Goal: Transaction & Acquisition: Purchase product/service

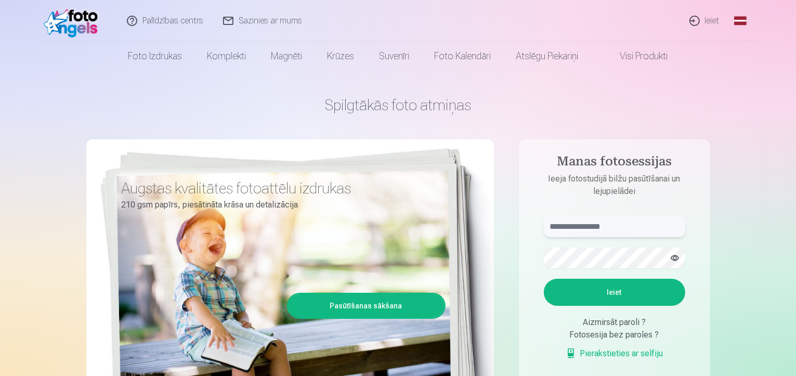
click at [589, 226] on input "text" at bounding box center [614, 226] width 141 height 21
type input "**********"
click at [625, 297] on button "Ieiet" at bounding box center [614, 292] width 141 height 27
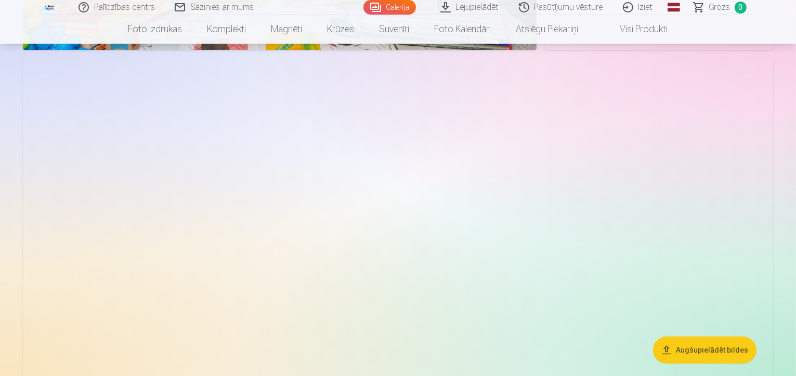
scroll to position [3534, 0]
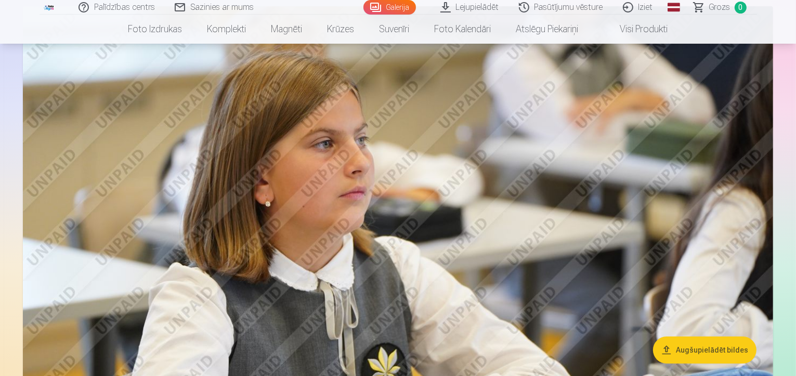
click at [269, 209] on img at bounding box center [398, 256] width 750 height 500
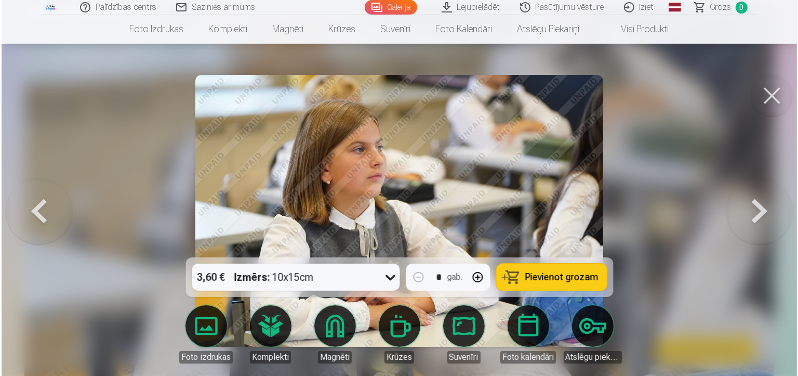
scroll to position [3544, 0]
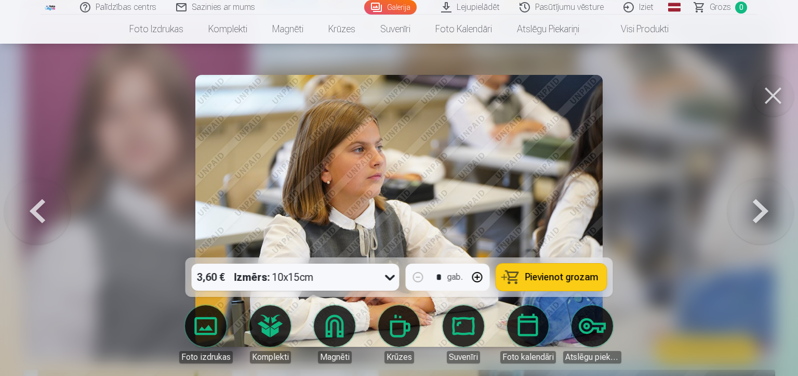
click at [775, 90] on button at bounding box center [774, 96] width 42 height 42
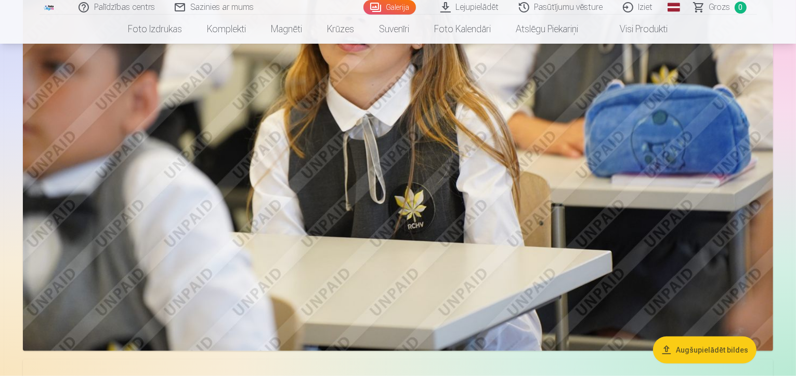
scroll to position [935, 0]
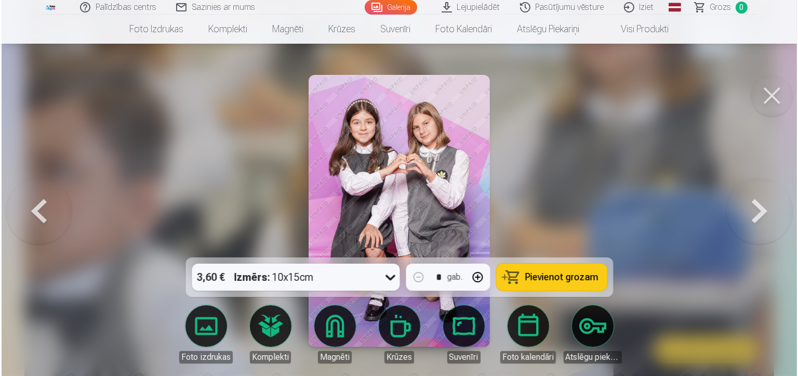
scroll to position [937, 0]
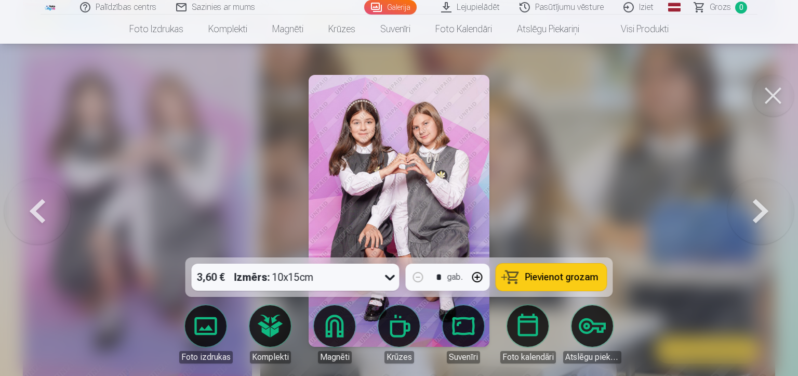
click at [778, 90] on button at bounding box center [774, 96] width 42 height 42
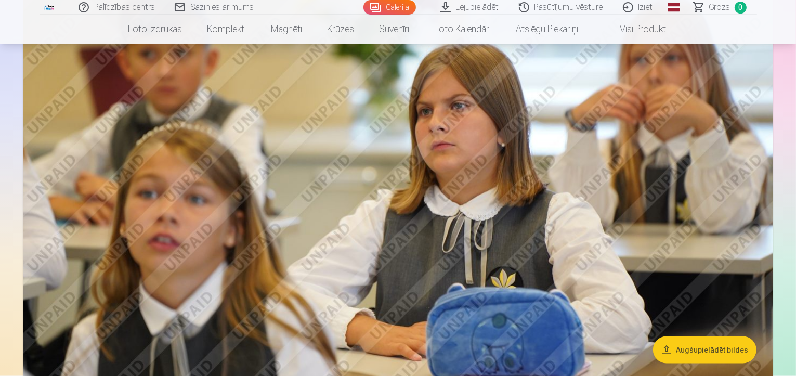
scroll to position [1195, 0]
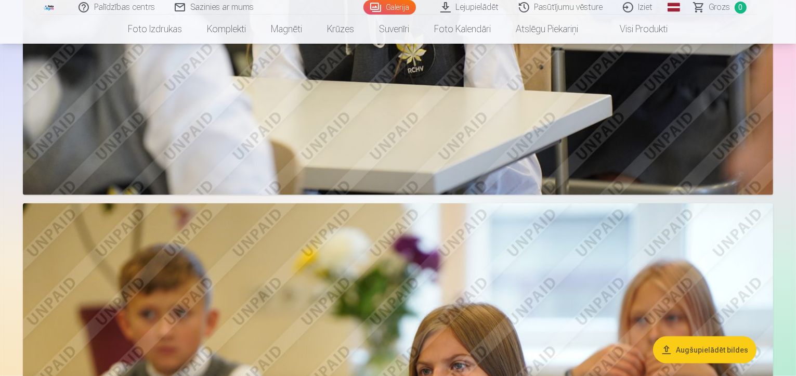
click at [697, 352] on button "Augšupielādēt bildes" at bounding box center [704, 349] width 103 height 27
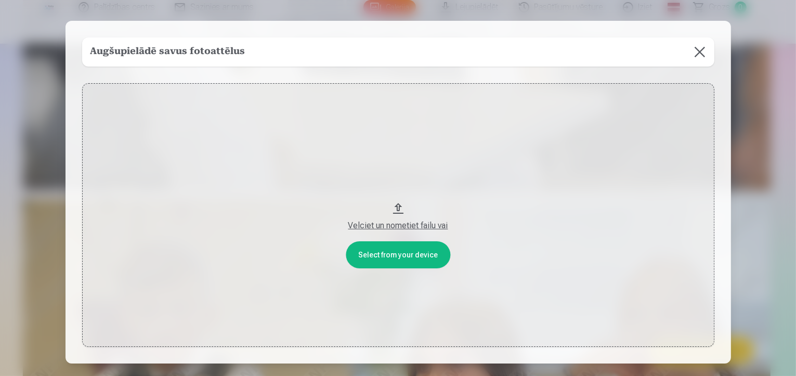
scroll to position [1198, 0]
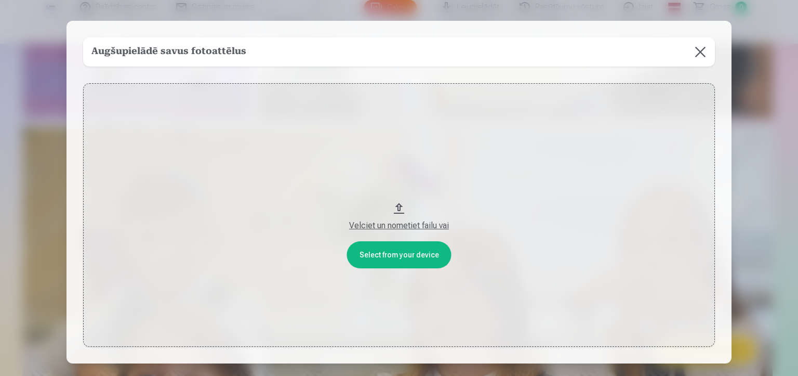
click at [698, 55] on button at bounding box center [700, 51] width 29 height 29
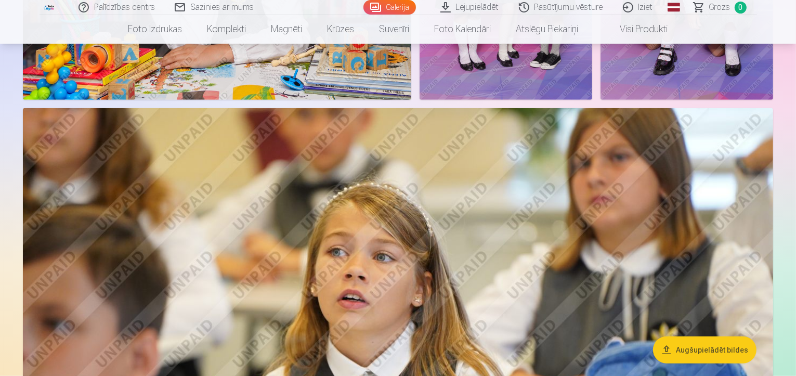
scroll to position [834, 0]
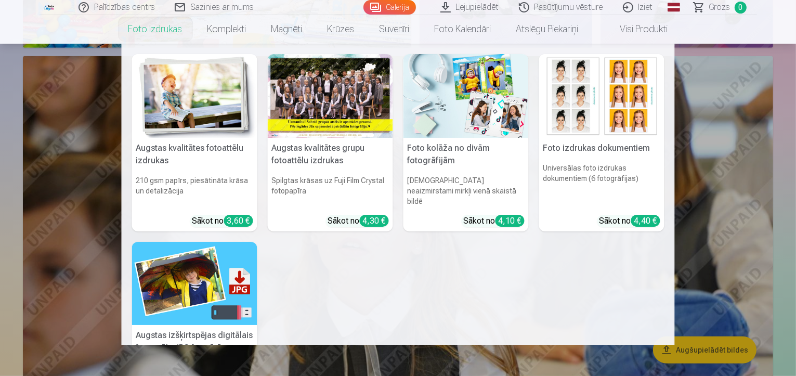
click at [75, 232] on nav "Augstas kvalitātes fotoattēlu izdrukas 210 gsm papīrs, piesātināta krāsa un det…" at bounding box center [398, 194] width 796 height 301
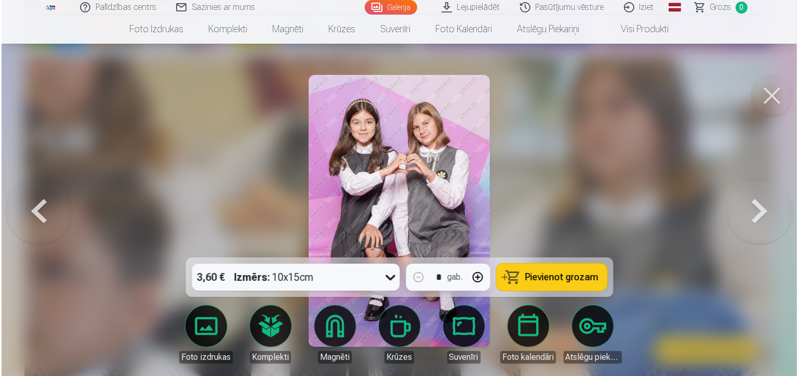
scroll to position [836, 0]
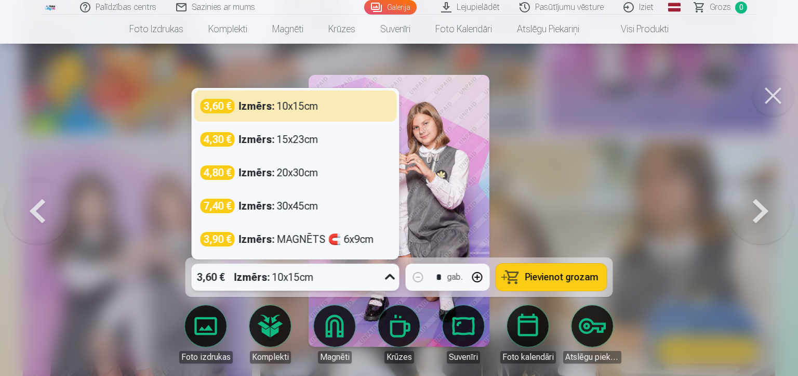
click at [391, 275] on icon at bounding box center [390, 277] width 17 height 17
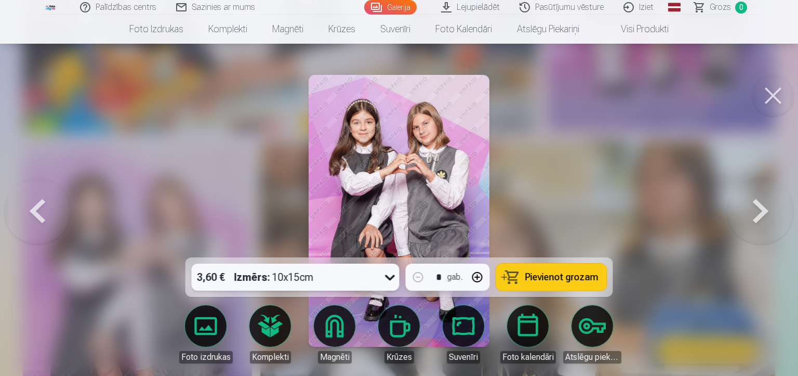
click at [391, 275] on icon at bounding box center [390, 277] width 17 height 17
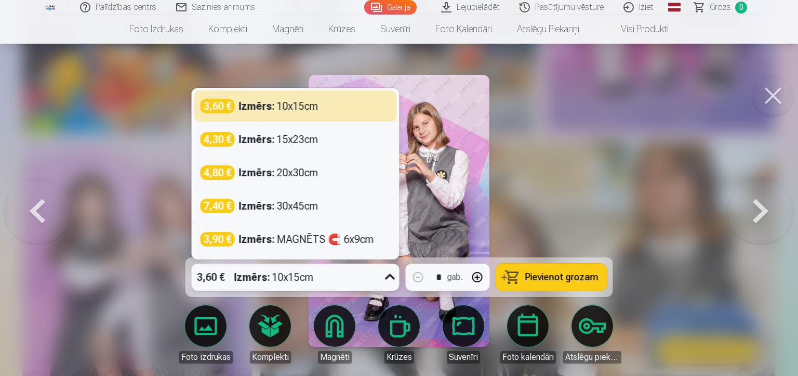
click at [391, 275] on icon at bounding box center [390, 277] width 17 height 17
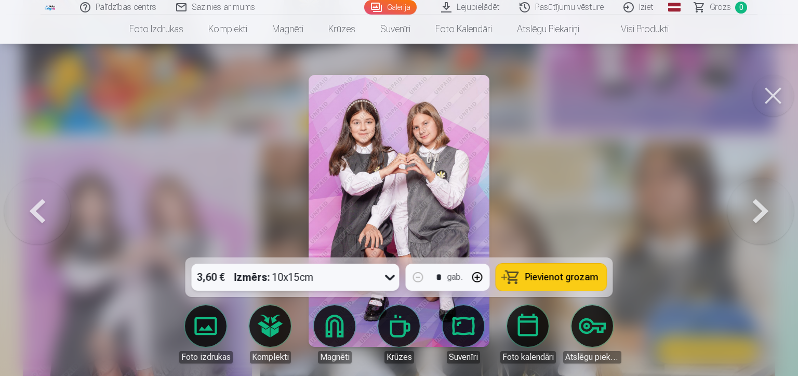
click at [387, 279] on icon at bounding box center [390, 277] width 17 height 17
click at [563, 278] on span "Pievienot grozam" at bounding box center [561, 276] width 73 height 9
click at [766, 211] on button at bounding box center [761, 211] width 67 height 72
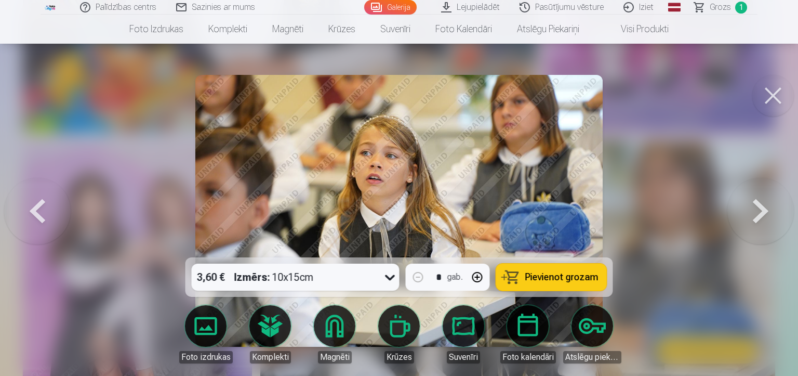
click at [766, 211] on button at bounding box center [761, 211] width 67 height 72
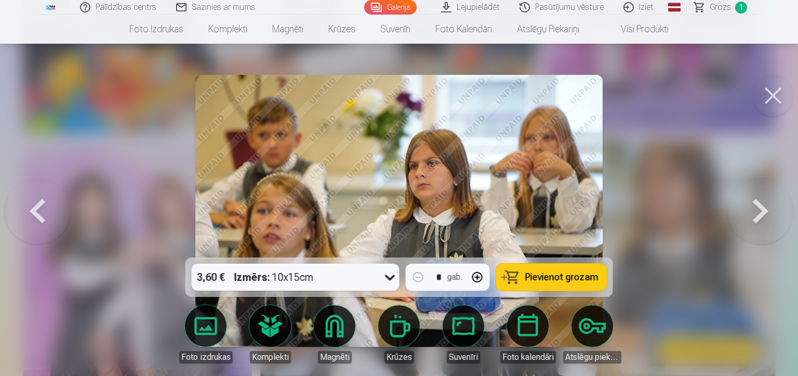
click at [776, 97] on button at bounding box center [774, 96] width 42 height 42
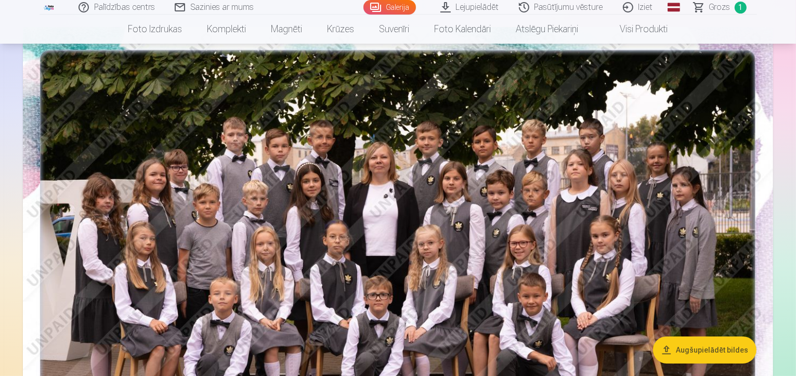
scroll to position [55, 0]
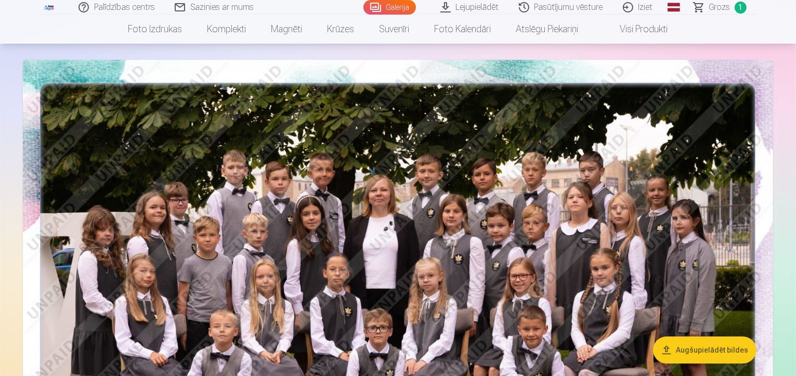
click at [467, 263] on img at bounding box center [398, 310] width 750 height 500
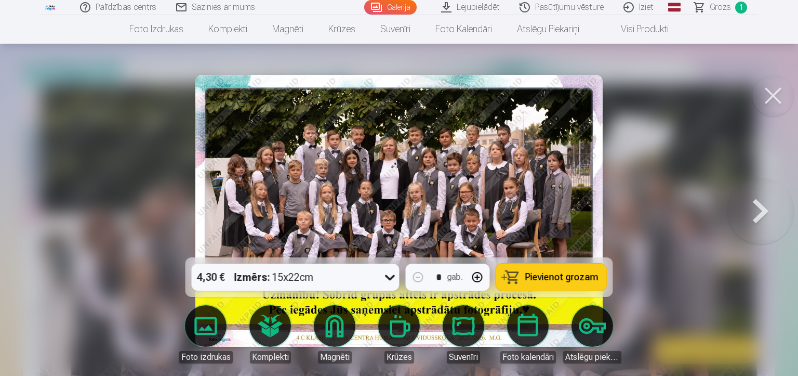
click at [567, 276] on span "Pievienot grozam" at bounding box center [561, 276] width 73 height 9
click at [771, 100] on button at bounding box center [774, 96] width 42 height 42
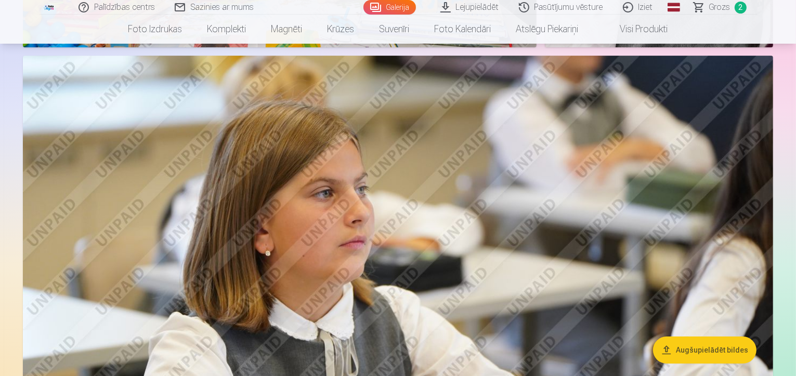
scroll to position [3537, 0]
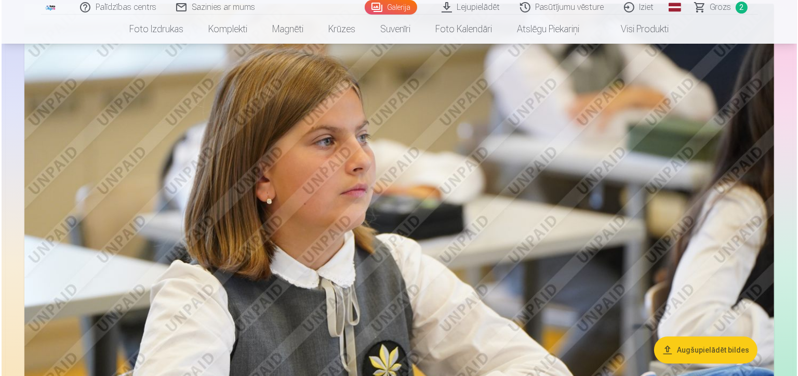
scroll to position [3546, 0]
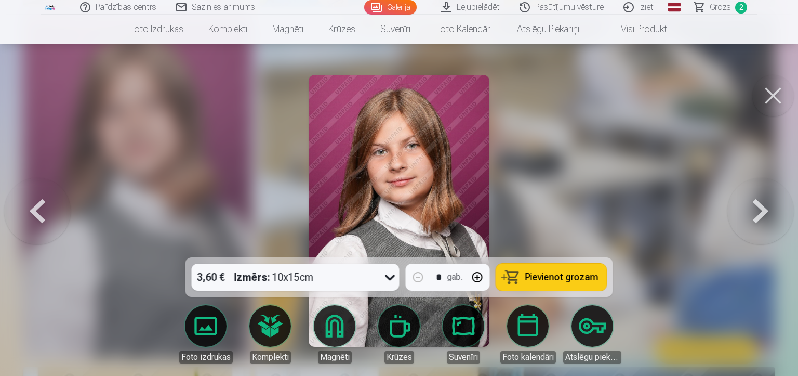
click at [566, 280] on span "Pievienot grozam" at bounding box center [561, 276] width 73 height 9
click at [774, 93] on button at bounding box center [774, 96] width 42 height 42
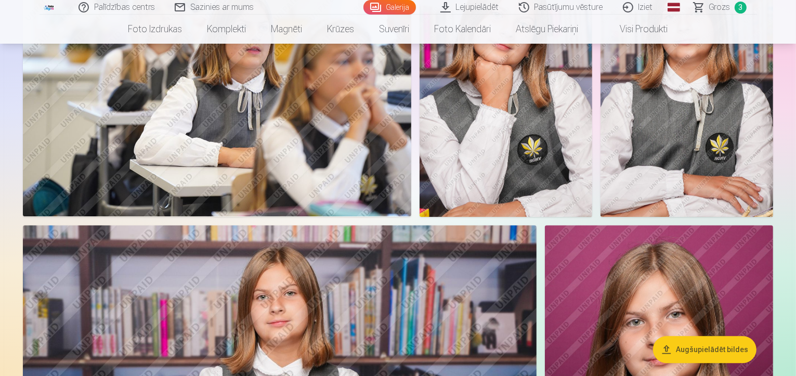
scroll to position [2809, 0]
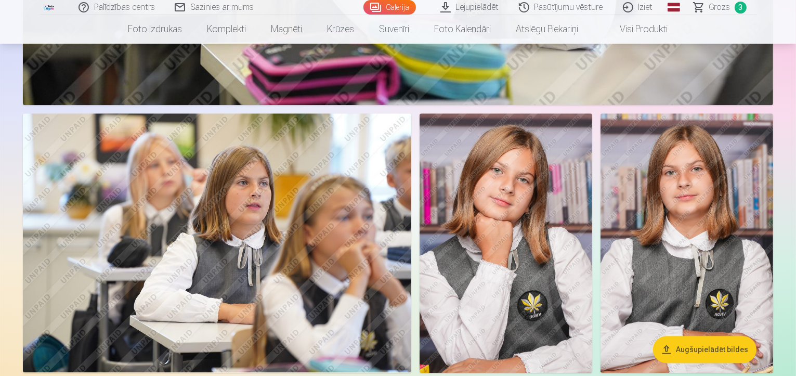
click at [592, 223] on img at bounding box center [505, 242] width 173 height 259
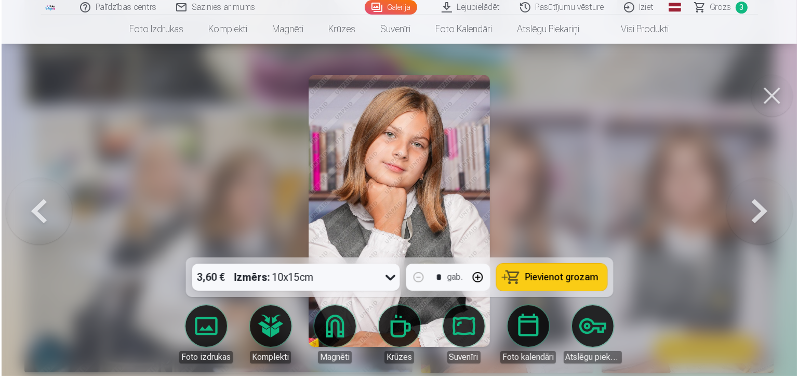
scroll to position [2817, 0]
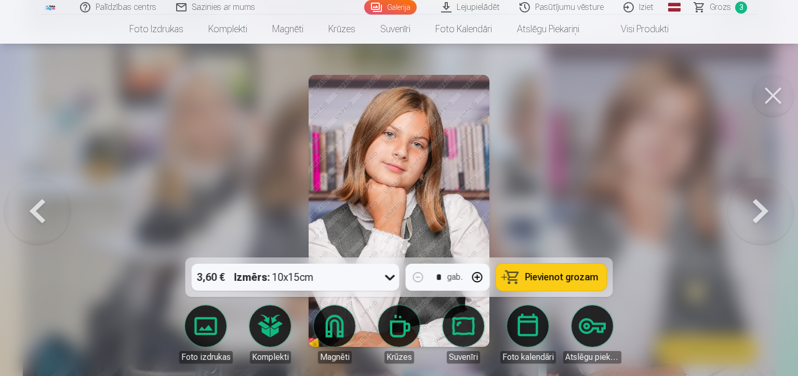
click at [560, 276] on span "Pievienot grozam" at bounding box center [561, 276] width 73 height 9
click at [768, 96] on button at bounding box center [774, 96] width 42 height 42
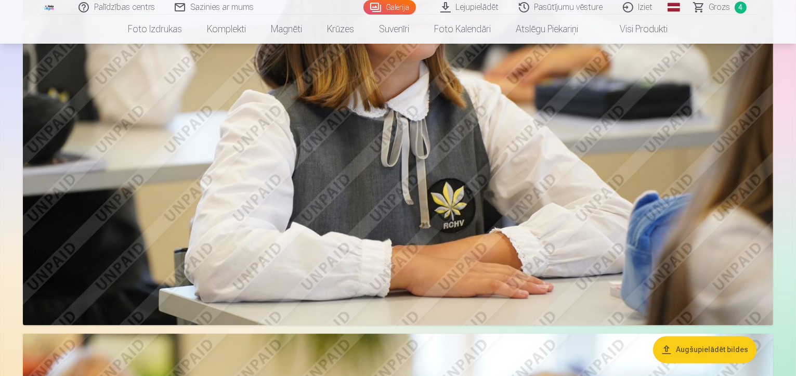
scroll to position [1822, 0]
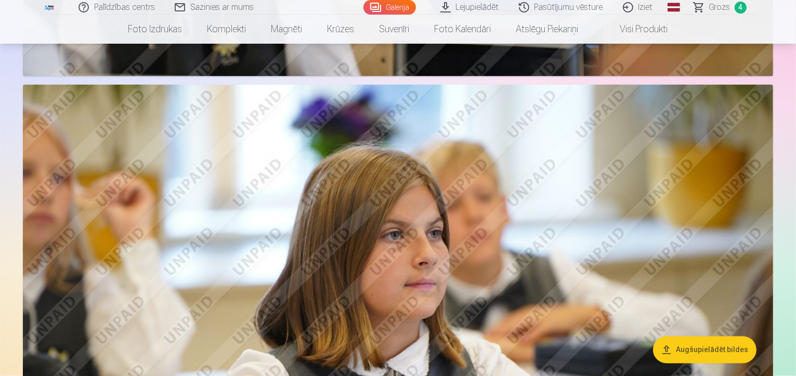
click at [715, 9] on span "Grozs" at bounding box center [719, 7] width 21 height 12
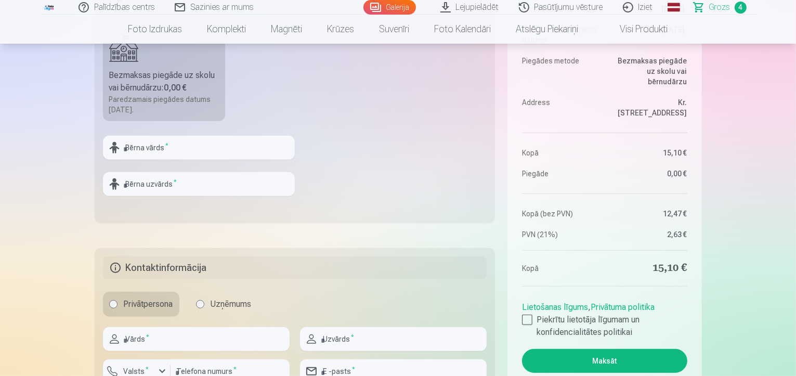
scroll to position [416, 0]
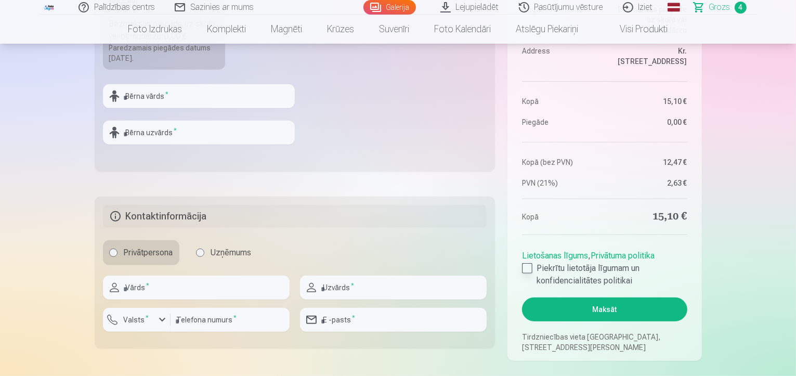
click at [528, 267] on div at bounding box center [527, 268] width 10 height 10
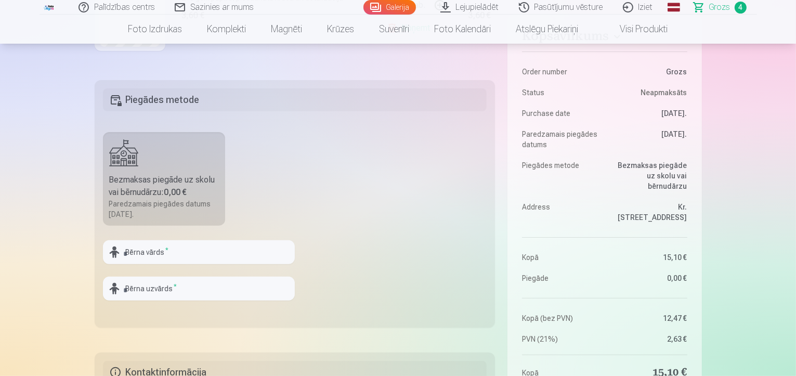
scroll to position [312, 0]
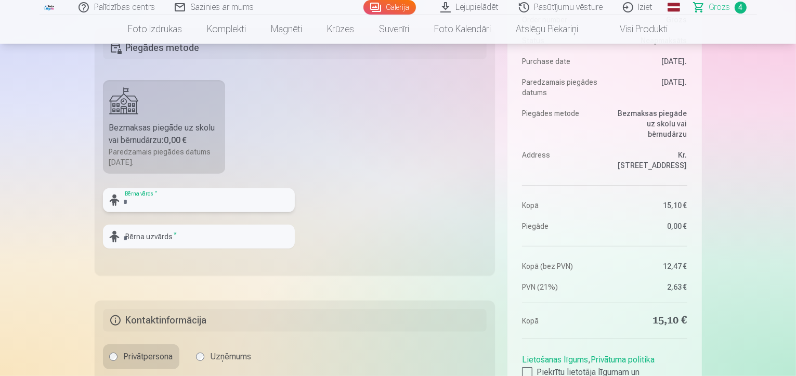
click at [131, 202] on input "text" at bounding box center [199, 200] width 192 height 24
type input "****"
click at [131, 237] on input "text" at bounding box center [199, 237] width 192 height 24
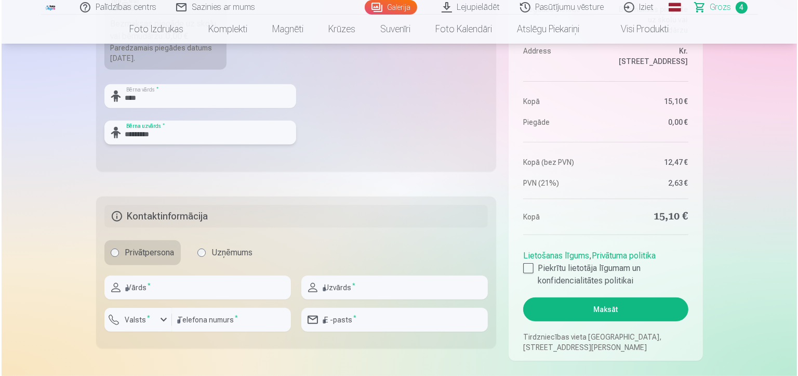
scroll to position [468, 0]
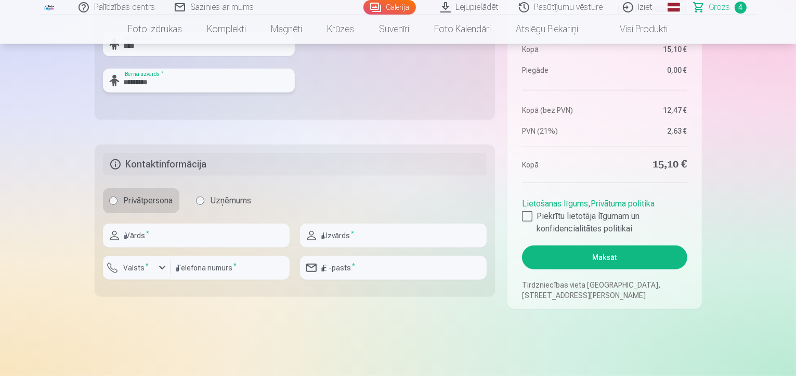
type input "*********"
click at [208, 271] on input "number" at bounding box center [229, 268] width 119 height 24
type input "********"
click at [146, 231] on input "text" at bounding box center [196, 235] width 187 height 24
click at [227, 274] on input "********" at bounding box center [229, 268] width 119 height 24
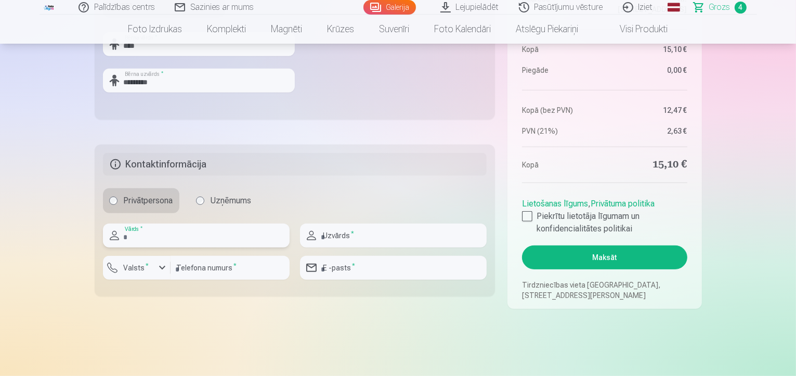
click at [166, 235] on input "text" at bounding box center [196, 235] width 187 height 24
click at [162, 268] on div "button" at bounding box center [162, 267] width 12 height 12
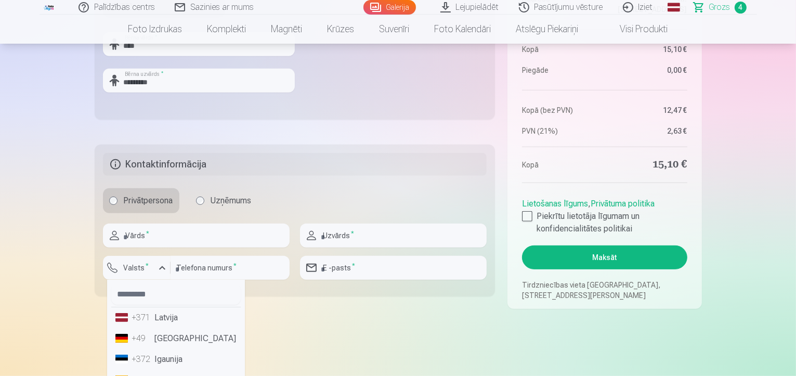
click at [165, 320] on li "+371 Latvija" at bounding box center [175, 317] width 129 height 21
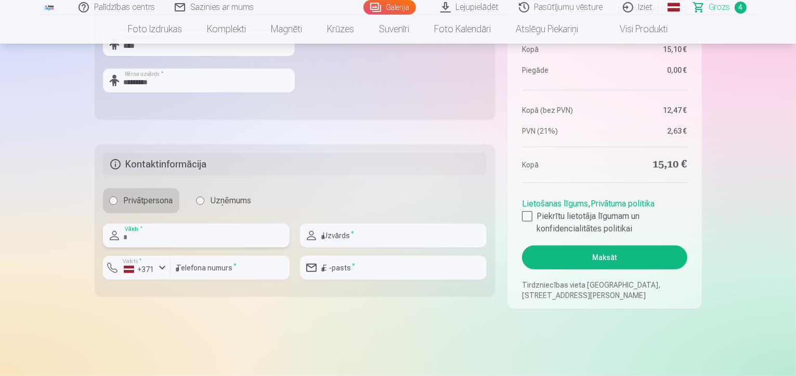
click at [175, 238] on input "text" at bounding box center [196, 235] width 187 height 24
type input "******"
click at [387, 240] on input "text" at bounding box center [393, 235] width 187 height 24
type input "******"
click at [607, 261] on button "Maksāt" at bounding box center [604, 257] width 165 height 24
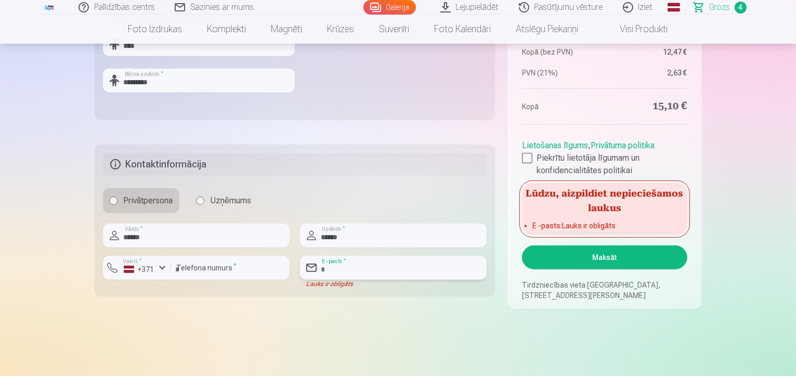
click at [358, 270] on input "email" at bounding box center [393, 268] width 187 height 24
type input "**********"
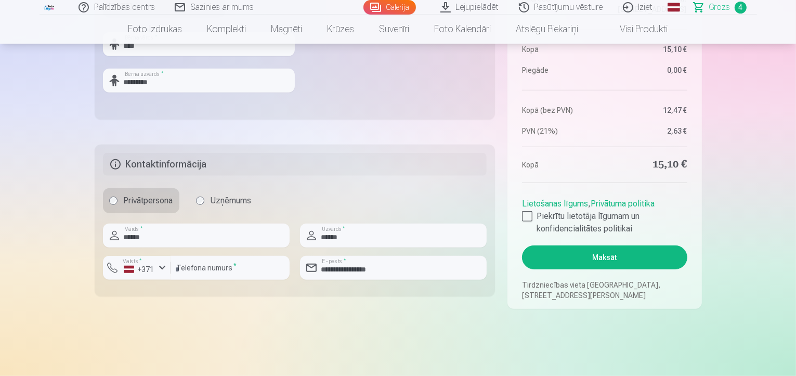
click at [625, 258] on button "Maksāt" at bounding box center [604, 257] width 165 height 24
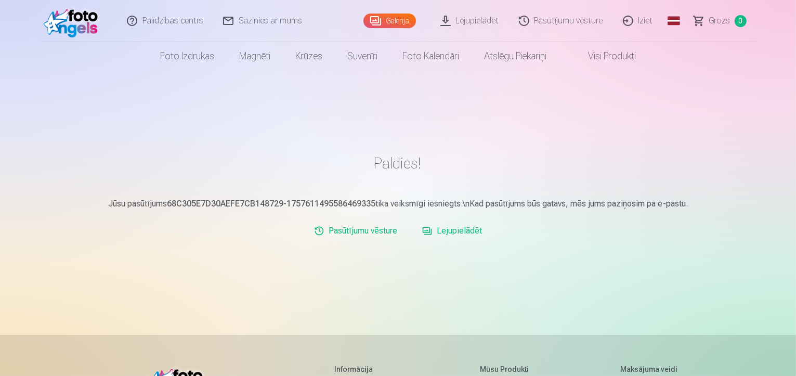
click at [461, 232] on link "Lejupielādēt" at bounding box center [452, 230] width 68 height 21
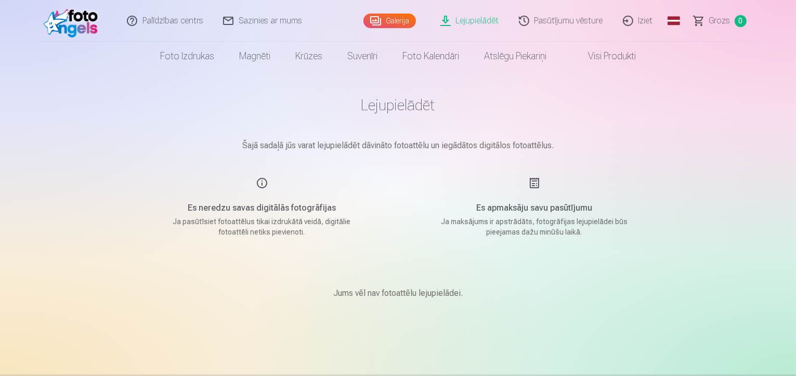
click at [483, 20] on link "Lejupielādēt" at bounding box center [470, 21] width 78 height 42
click at [393, 21] on link "Galerija" at bounding box center [389, 21] width 52 height 15
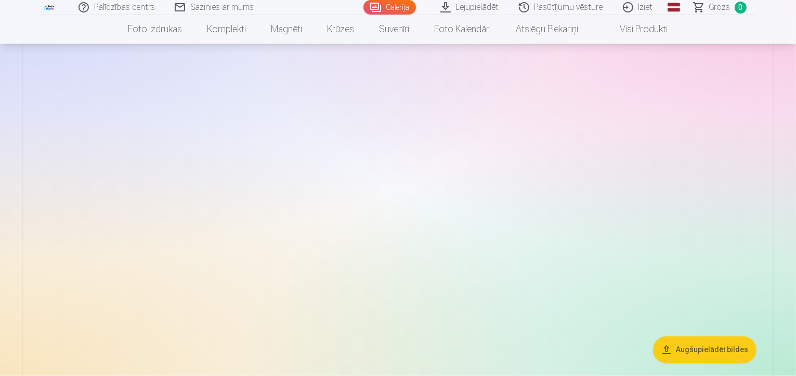
scroll to position [1819, 0]
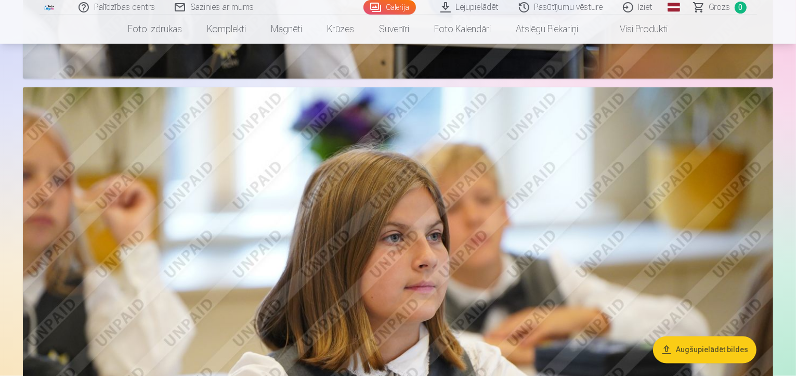
click at [625, 228] on img at bounding box center [398, 337] width 750 height 500
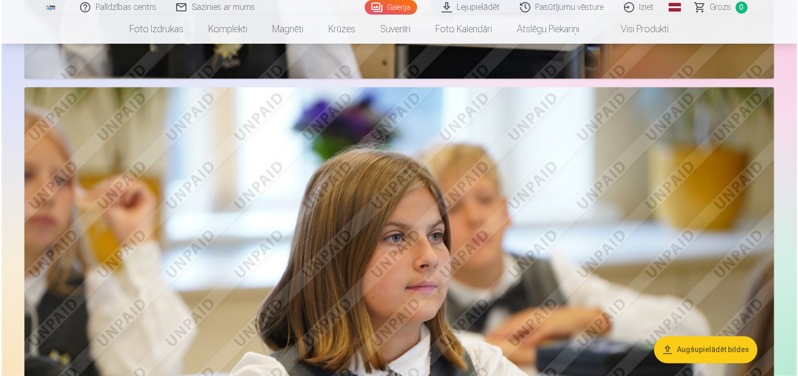
scroll to position [1823, 0]
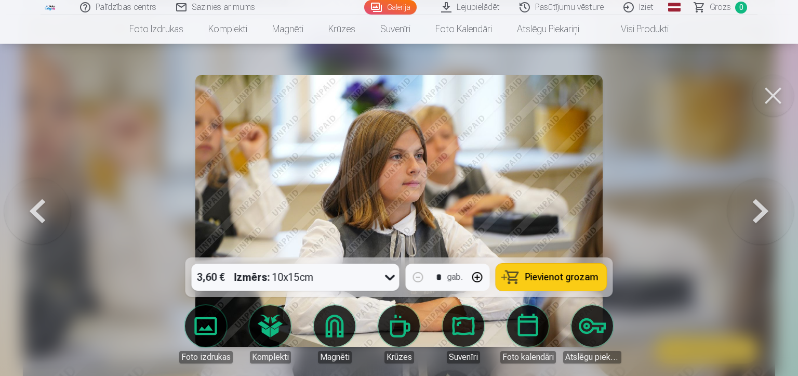
click at [781, 94] on button at bounding box center [774, 96] width 42 height 42
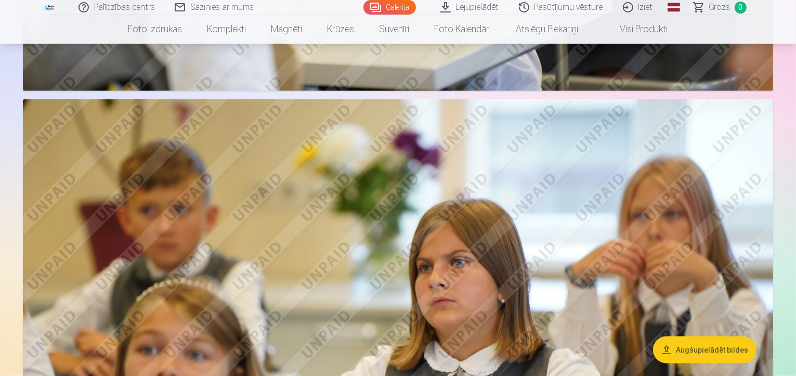
scroll to position [1039, 0]
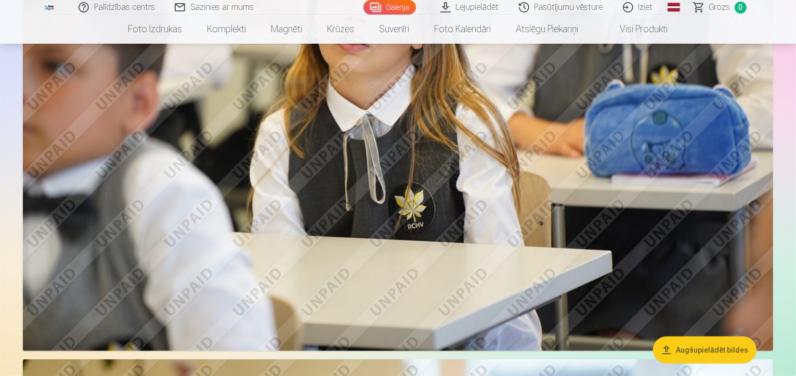
click at [476, 9] on link "Lejupielādēt" at bounding box center [470, 7] width 78 height 15
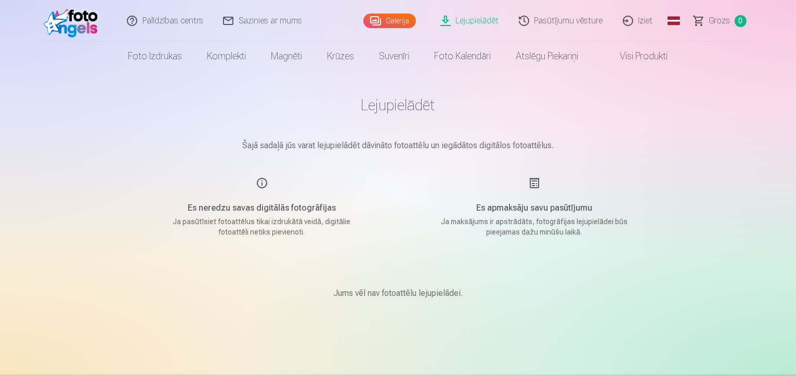
click at [643, 21] on link "Iziet" at bounding box center [638, 21] width 50 height 42
